Goal: Task Accomplishment & Management: Understand process/instructions

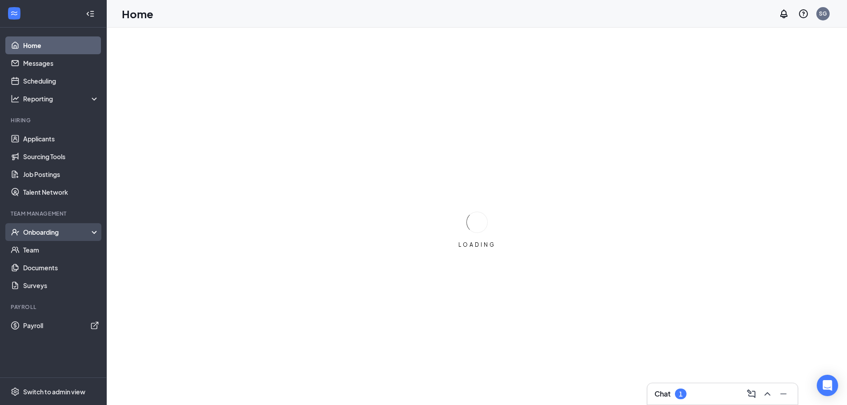
click at [54, 231] on div "Onboarding" at bounding box center [57, 232] width 68 height 9
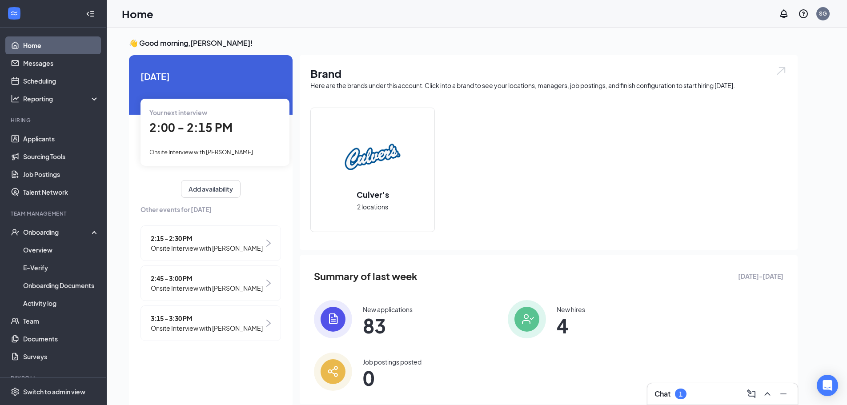
click at [685, 392] on div "1" at bounding box center [681, 394] width 12 height 11
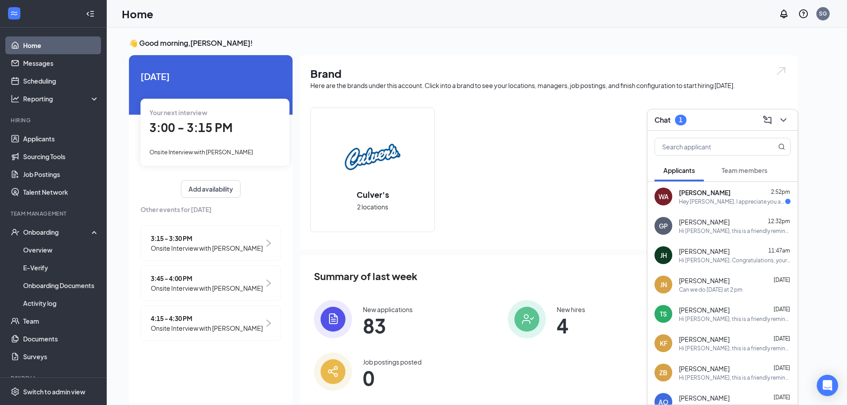
click at [768, 202] on div "Hey [PERSON_NAME], I appreciate you and [PERSON_NAME] taking the time to meet w…" at bounding box center [732, 202] width 106 height 8
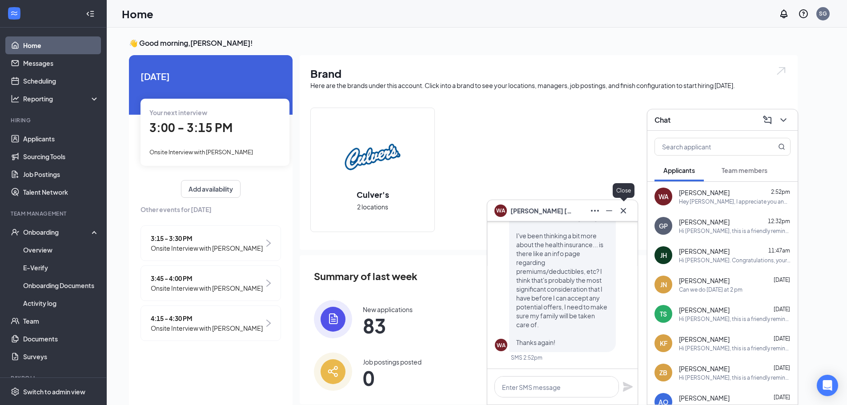
click at [622, 212] on icon "Cross" at bounding box center [623, 210] width 11 height 11
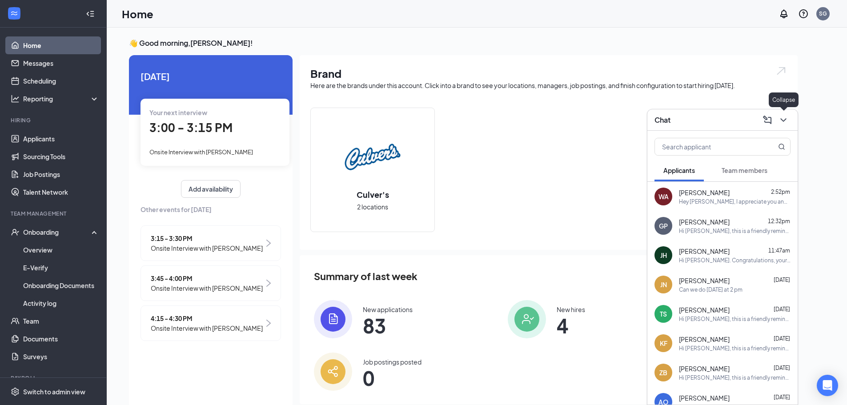
click at [778, 120] on button at bounding box center [783, 120] width 14 height 14
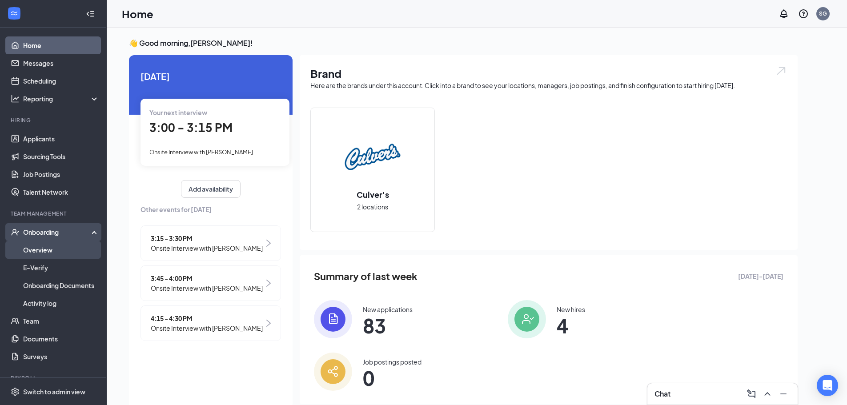
click at [49, 252] on link "Overview" at bounding box center [61, 250] width 76 height 18
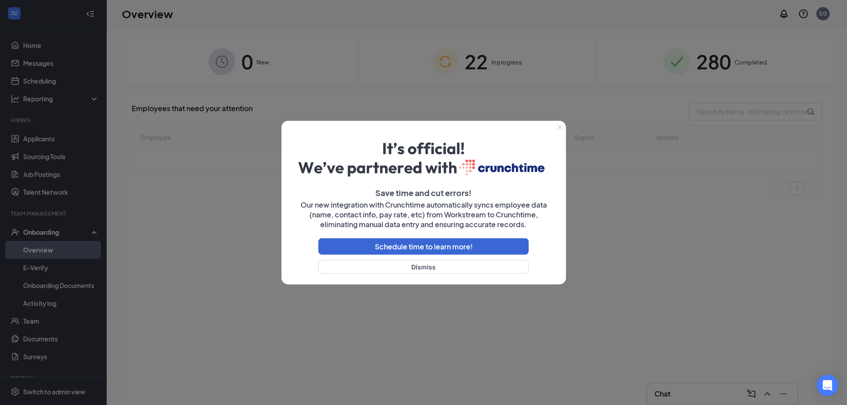
click at [558, 127] on icon "Close" at bounding box center [559, 126] width 5 height 5
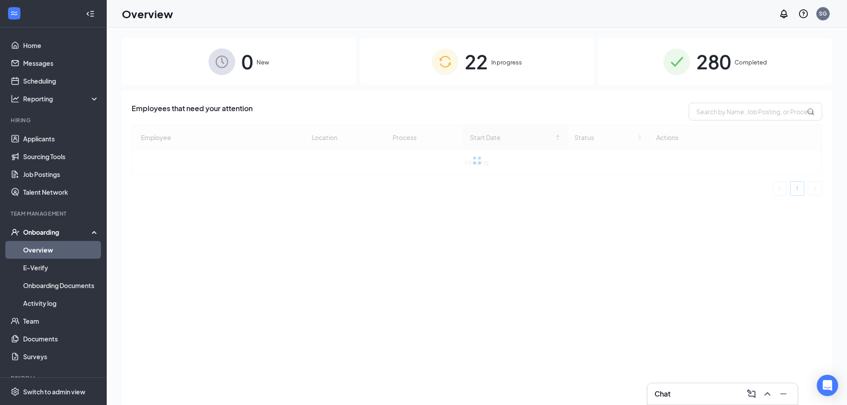
click at [502, 79] on div "22 In progress" at bounding box center [477, 61] width 234 height 47
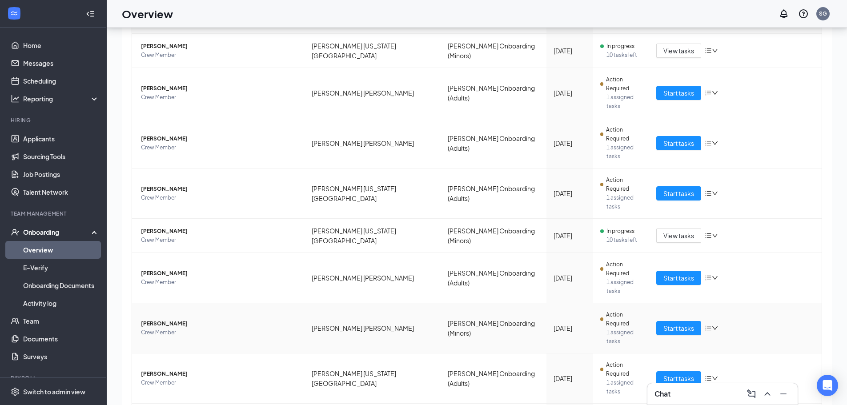
scroll to position [40, 0]
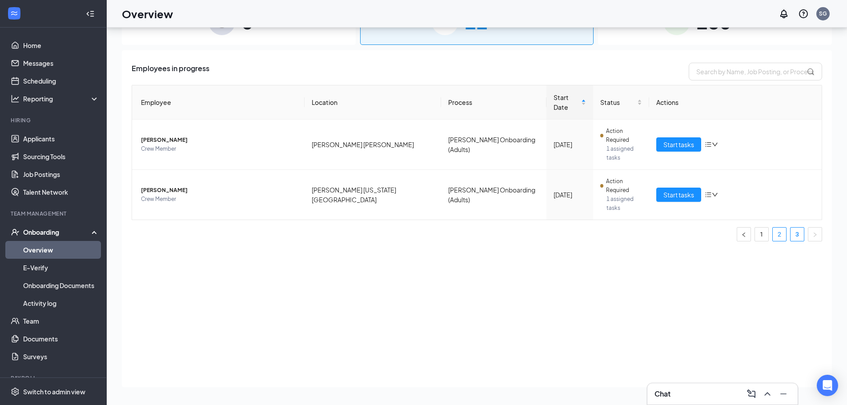
click at [779, 228] on link "2" at bounding box center [779, 234] width 13 height 13
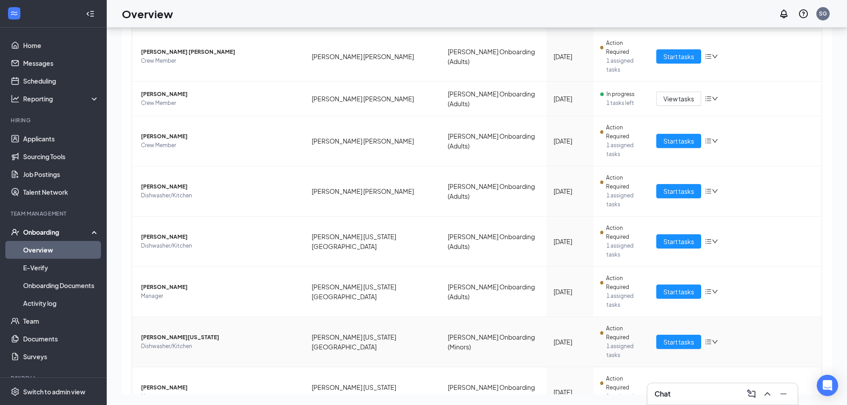
scroll to position [89, 0]
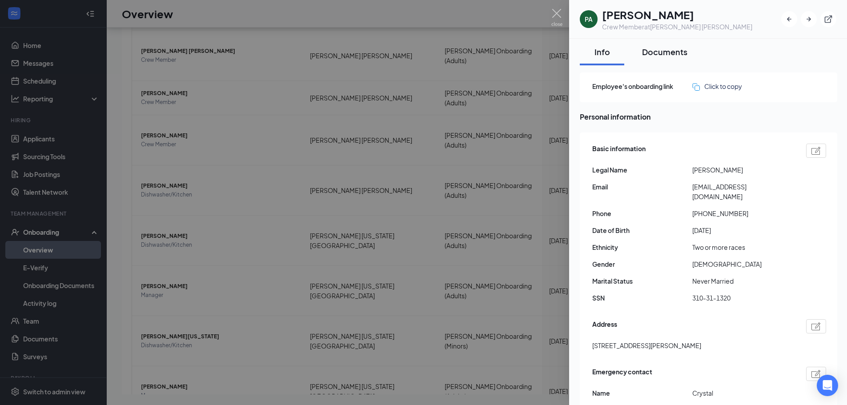
click at [665, 54] on div "Documents" at bounding box center [664, 51] width 45 height 11
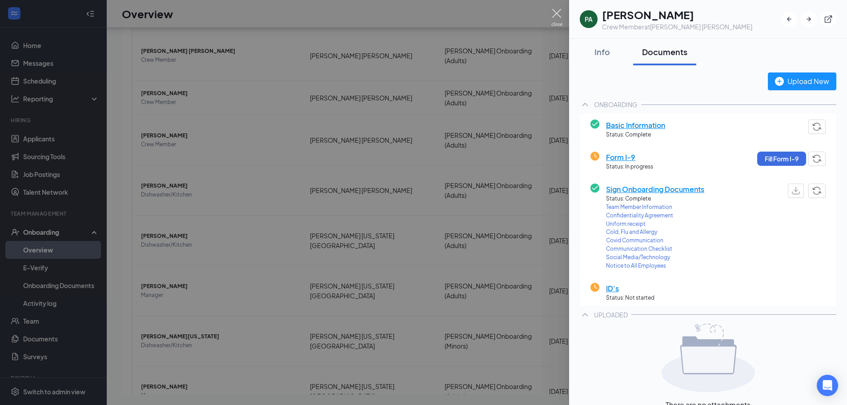
click at [553, 16] on img at bounding box center [556, 17] width 11 height 17
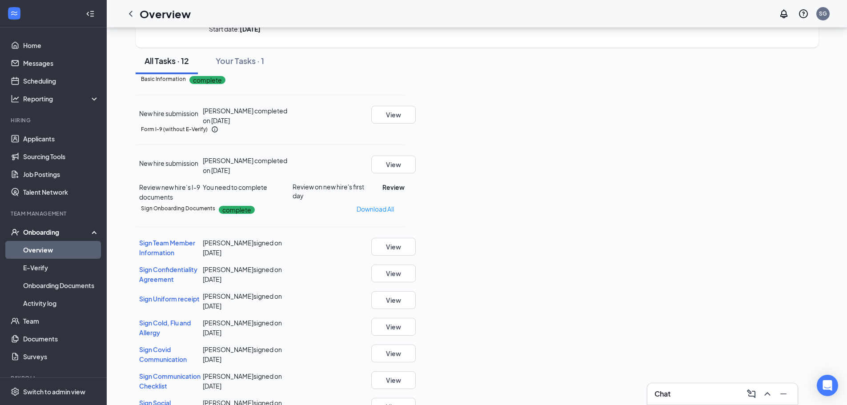
scroll to position [89, 0]
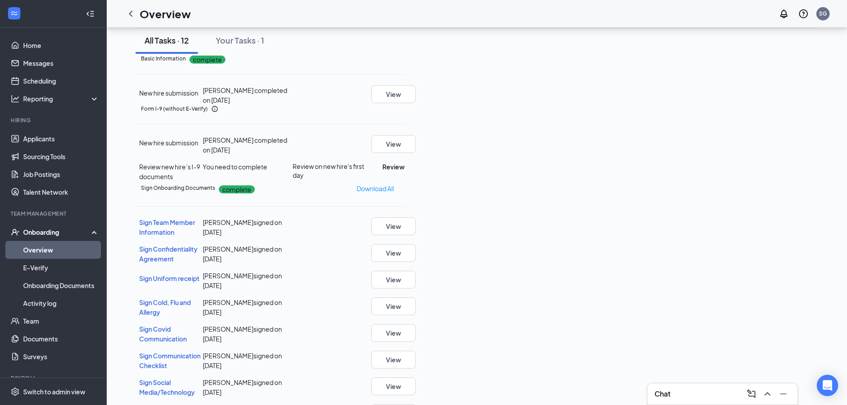
click at [192, 282] on span "Sign Uniform receipt" at bounding box center [169, 278] width 60 height 8
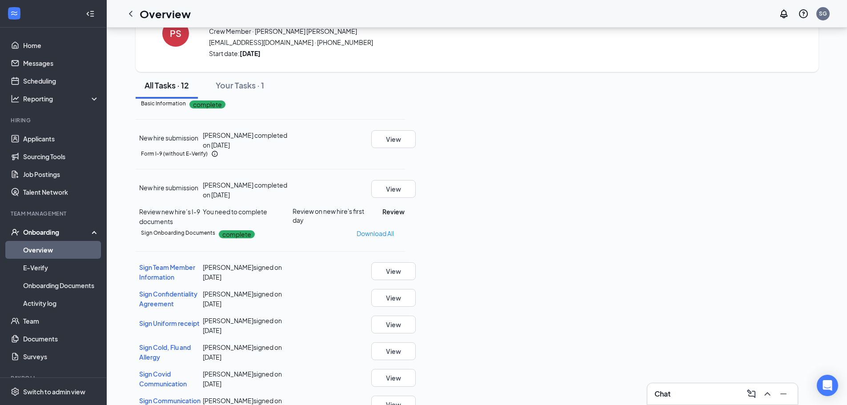
scroll to position [0, 0]
